Goal: Task Accomplishment & Management: Manage account settings

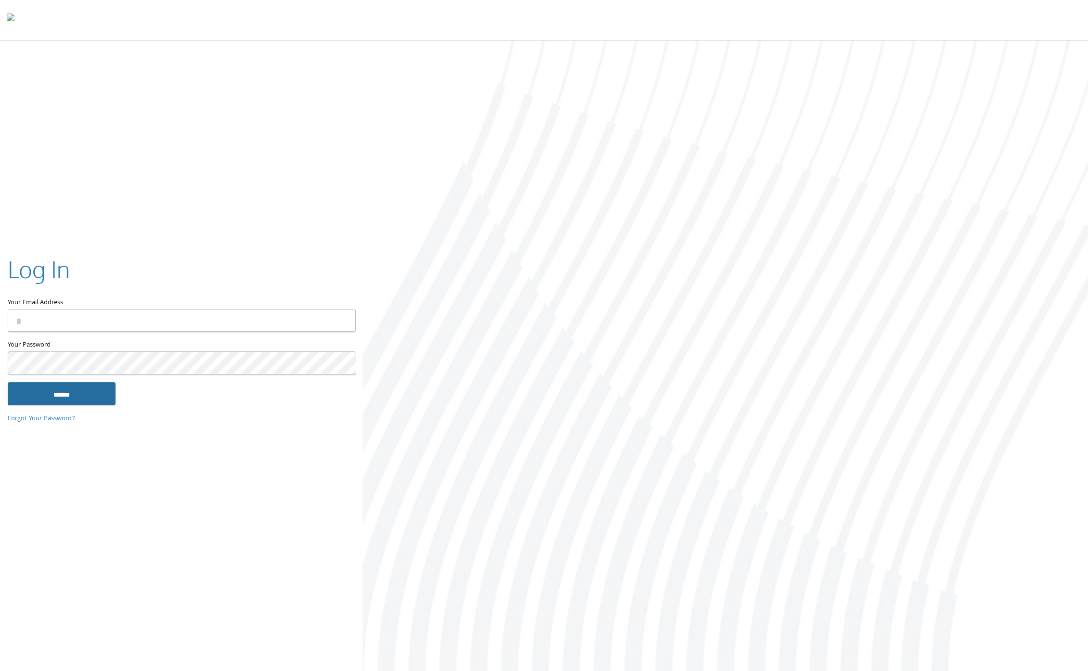
type input "**********"
click at [72, 394] on input "******" at bounding box center [62, 393] width 108 height 23
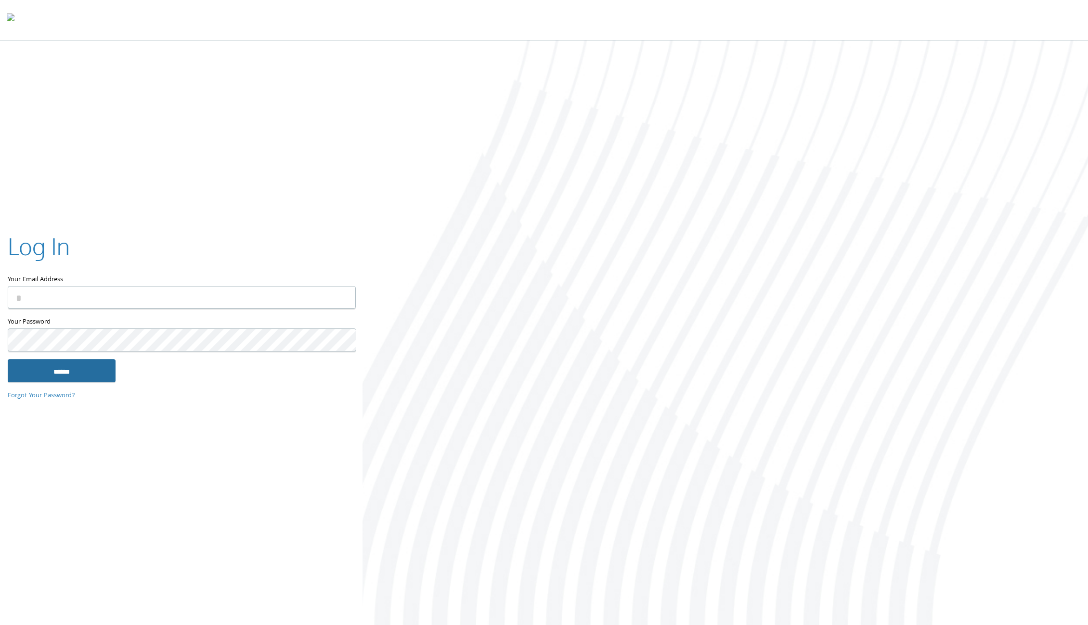
type input "**********"
click at [47, 368] on input "******" at bounding box center [62, 370] width 108 height 23
